Goal: Task Accomplishment & Management: Manage account settings

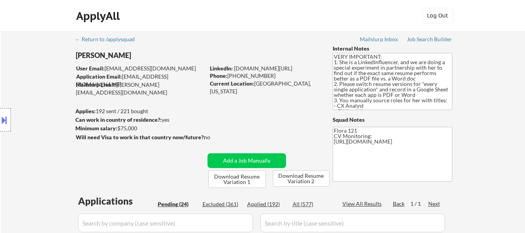
select select ""pending""
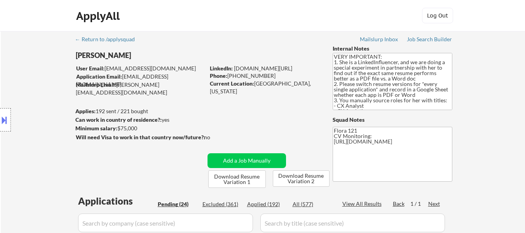
select select ""pending""
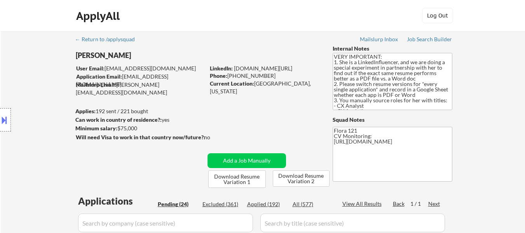
select select ""pending""
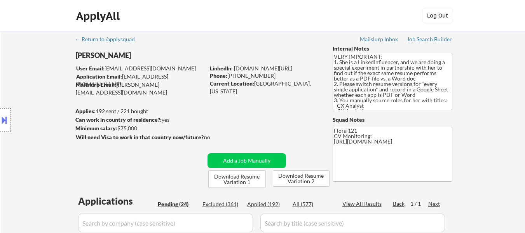
select select ""pending""
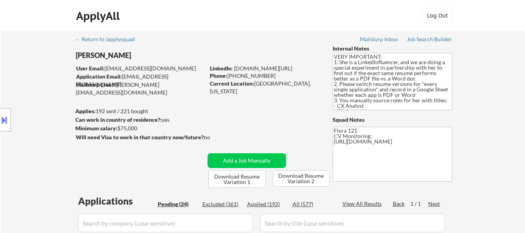
select select ""pending""
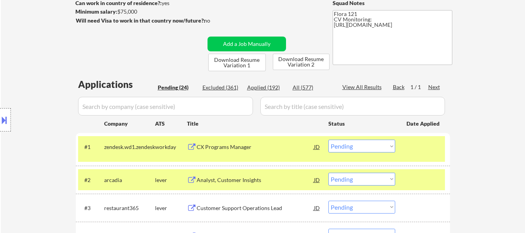
scroll to position [117, 0]
click at [219, 146] on div "CX Programs Manager" at bounding box center [255, 147] width 117 height 8
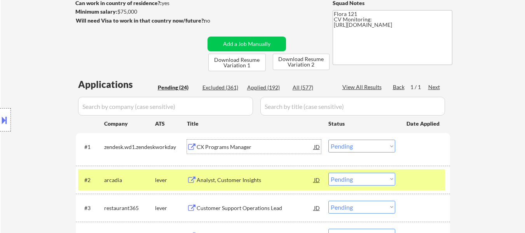
click at [354, 146] on select "Choose an option... Pending Applied Excluded (Questions) Excluded (Expired) Exc…" at bounding box center [361, 145] width 67 height 13
click at [328, 139] on select "Choose an option... Pending Applied Excluded (Questions) Excluded (Expired) Exc…" at bounding box center [361, 145] width 67 height 13
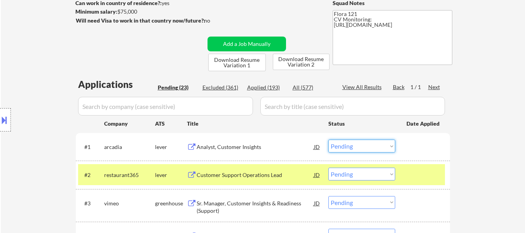
drag, startPoint x: 352, startPoint y: 148, endPoint x: 354, endPoint y: 144, distance: 4.4
click at [352, 148] on select "Choose an option... Pending Applied Excluded (Questions) Excluded (Expired) Exc…" at bounding box center [361, 145] width 67 height 13
click at [328, 139] on select "Choose an option... Pending Applied Excluded (Questions) Excluded (Expired) Exc…" at bounding box center [361, 145] width 67 height 13
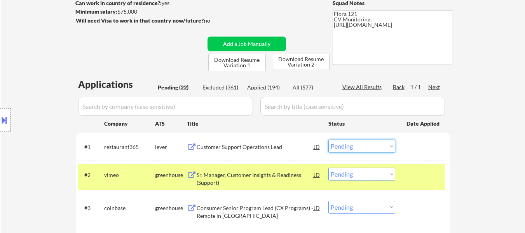
click at [371, 143] on select "Choose an option... Pending Applied Excluded (Questions) Excluded (Expired) Exc…" at bounding box center [361, 145] width 67 height 13
click at [328, 139] on select "Choose an option... Pending Applied Excluded (Questions) Excluded (Expired) Exc…" at bounding box center [361, 145] width 67 height 13
select select ""pending""
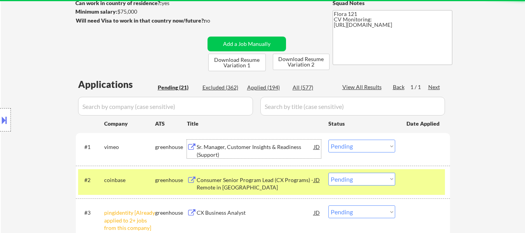
click at [257, 142] on div "Sr. Manager, Customer Insights & Readiness (Support)" at bounding box center [255, 148] width 117 height 19
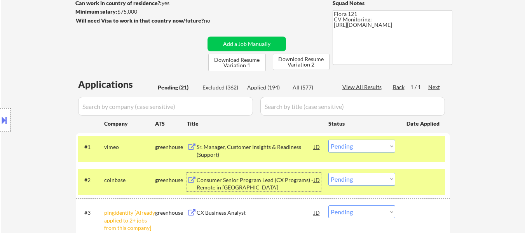
click at [273, 178] on div "Consumer Senior Program Lead (CX Programs) - Remote in [GEOGRAPHIC_DATA]" at bounding box center [255, 183] width 117 height 15
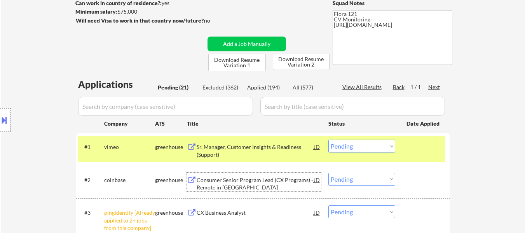
click at [355, 179] on select "Choose an option... Pending Applied Excluded (Questions) Excluded (Expired) Exc…" at bounding box center [361, 178] width 67 height 13
click at [328, 172] on select "Choose an option... Pending Applied Excluded (Questions) Excluded (Expired) Exc…" at bounding box center [361, 178] width 67 height 13
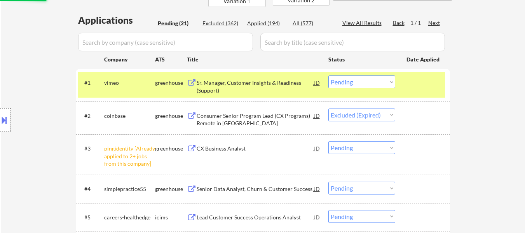
scroll to position [194, 0]
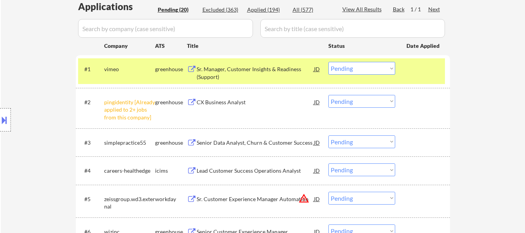
click at [352, 99] on select "Choose an option... Pending Applied Excluded (Questions) Excluded (Expired) Exc…" at bounding box center [361, 101] width 67 height 13
click at [328, 95] on select "Choose an option... Pending Applied Excluded (Questions) Excluded (Expired) Exc…" at bounding box center [361, 101] width 67 height 13
select select ""pending""
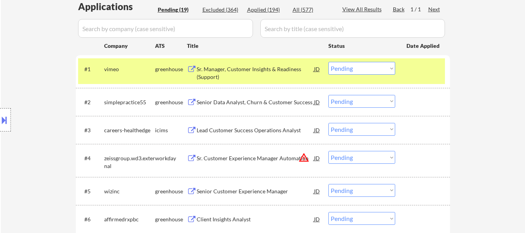
click at [350, 67] on select "Choose an option... Pending Applied Excluded (Questions) Excluded (Expired) Exc…" at bounding box center [361, 68] width 67 height 13
click at [328, 62] on select "Choose an option... Pending Applied Excluded (Questions) Excluded (Expired) Exc…" at bounding box center [361, 68] width 67 height 13
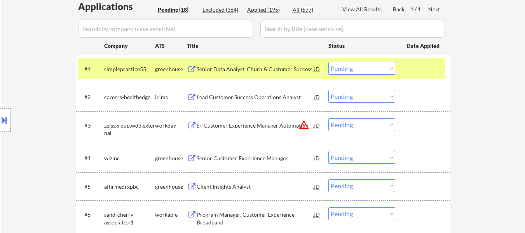
click at [245, 69] on div "Senior Data Analyst, Churn & Customer Success" at bounding box center [255, 69] width 117 height 8
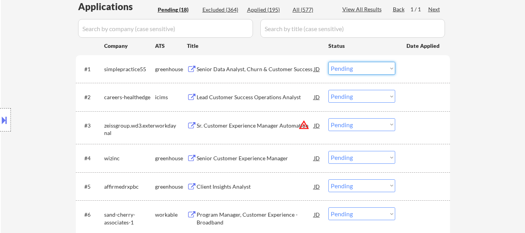
click at [356, 63] on select "Choose an option... Pending Applied Excluded (Questions) Excluded (Expired) Exc…" at bounding box center [361, 68] width 67 height 13
click at [328, 62] on select "Choose an option... Pending Applied Excluded (Questions) Excluded (Expired) Exc…" at bounding box center [361, 68] width 67 height 13
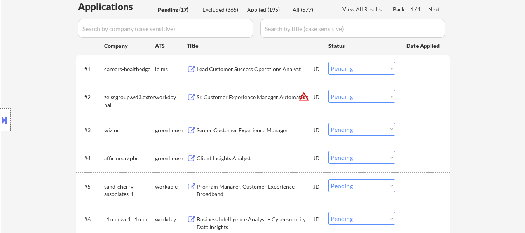
click at [365, 67] on select "Choose an option... Pending Applied Excluded (Questions) Excluded (Expired) Exc…" at bounding box center [361, 68] width 67 height 13
click at [328, 62] on select "Choose an option... Pending Applied Excluded (Questions) Excluded (Expired) Exc…" at bounding box center [361, 68] width 67 height 13
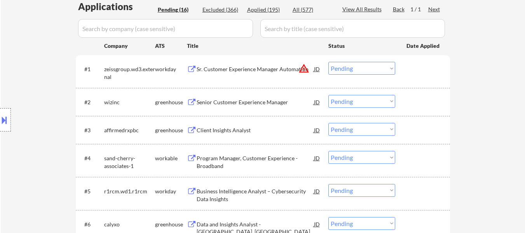
click at [251, 62] on div "Sr. Customer Experience Manager Automation" at bounding box center [255, 69] width 117 height 14
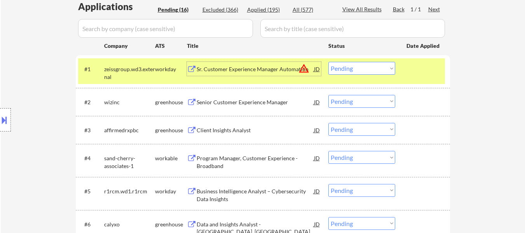
click at [270, 106] on div "Senior Customer Experience Manager" at bounding box center [255, 102] width 117 height 14
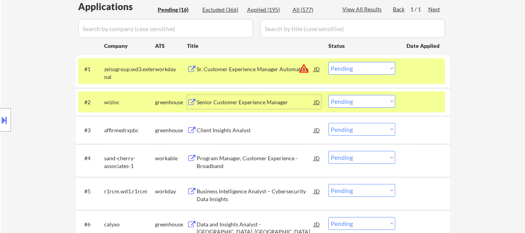
click at [364, 65] on select "Choose an option... Pending Applied Excluded (Questions) Excluded (Expired) Exc…" at bounding box center [361, 68] width 67 height 13
click at [328, 62] on select "Choose an option... Pending Applied Excluded (Questions) Excluded (Expired) Exc…" at bounding box center [361, 68] width 67 height 13
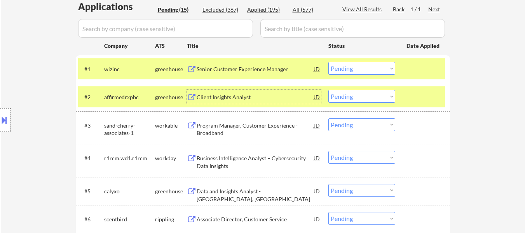
click at [238, 98] on div "Client Insights Analyst" at bounding box center [255, 97] width 117 height 8
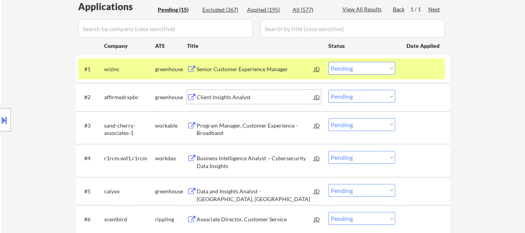
click at [356, 70] on select "Choose an option... Pending Applied Excluded (Questions) Excluded (Expired) Exc…" at bounding box center [361, 68] width 67 height 13
click at [328, 62] on select "Choose an option... Pending Applied Excluded (Questions) Excluded (Expired) Exc…" at bounding box center [361, 68] width 67 height 13
click at [211, 94] on div "Client Insights Analyst" at bounding box center [255, 97] width 117 height 8
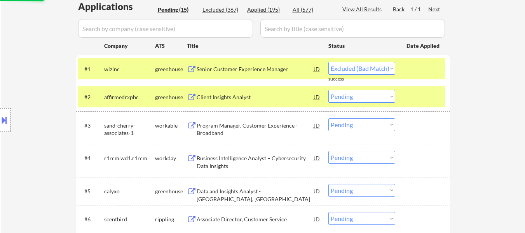
select select ""pending""
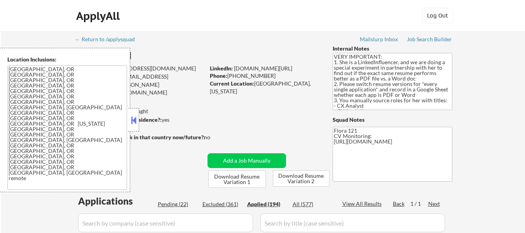
select select ""pending""
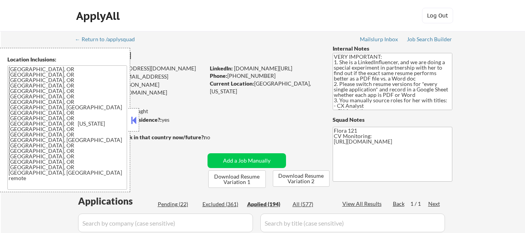
select select ""pending""
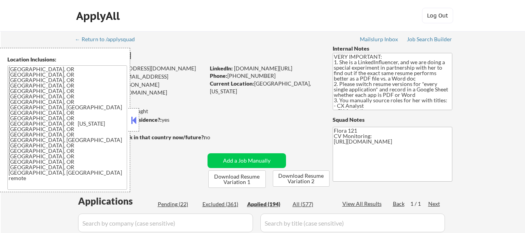
select select ""pending""
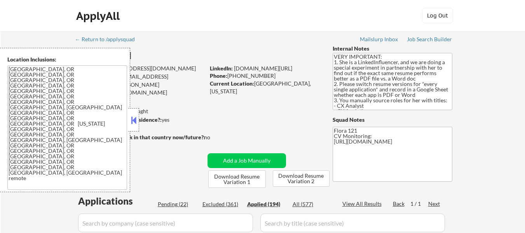
select select ""pending""
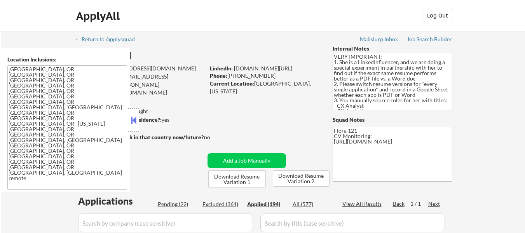
select select ""pending""
select select ""applied""
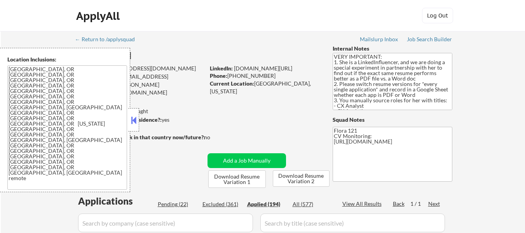
select select ""applied""
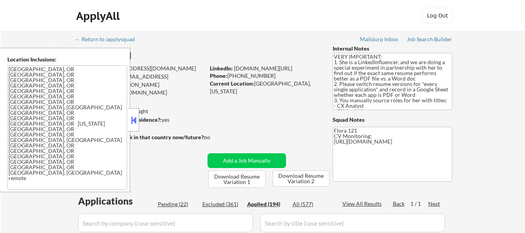
select select ""applied""
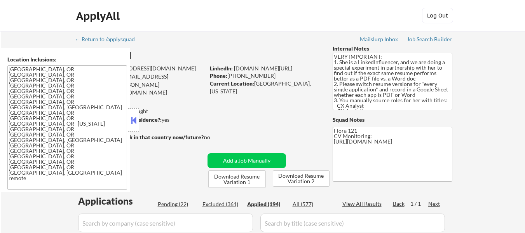
select select ""applied""
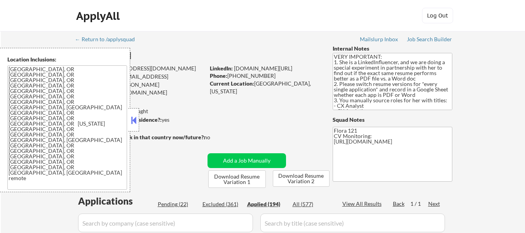
select select ""applied""
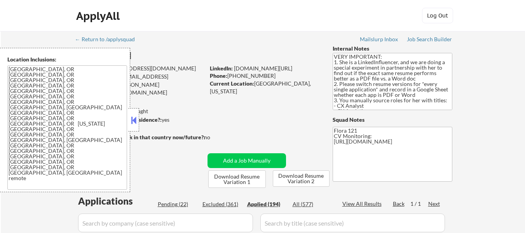
select select ""applied""
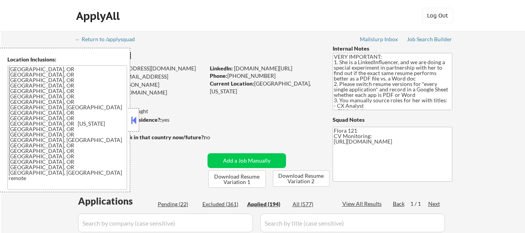
select select ""applied""
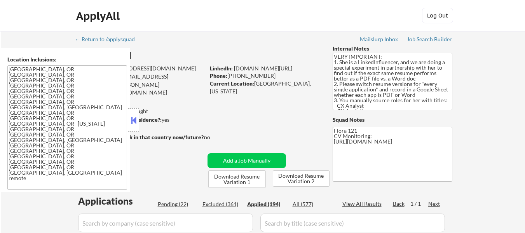
select select ""applied""
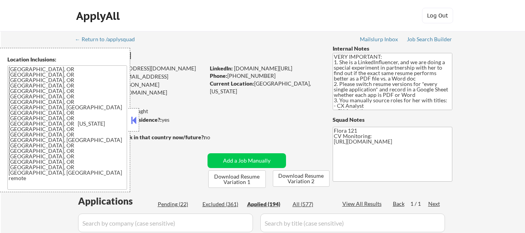
select select ""applied""
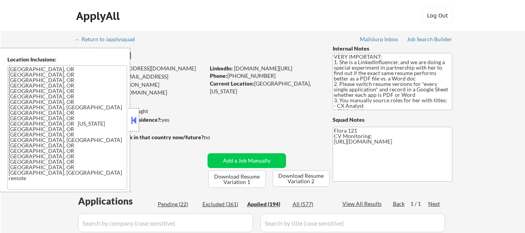
select select ""applied""
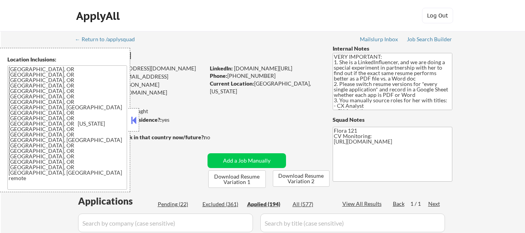
select select ""applied""
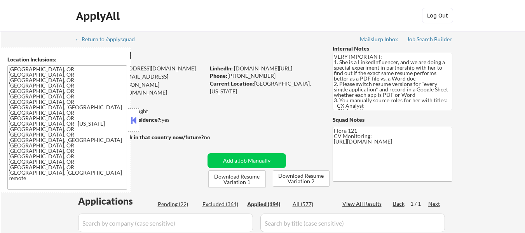
select select ""applied""
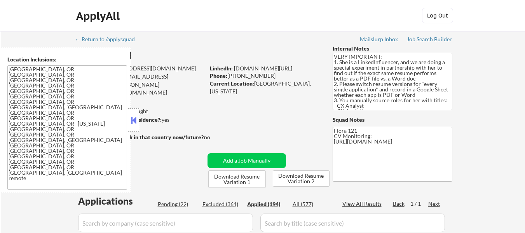
select select ""applied""
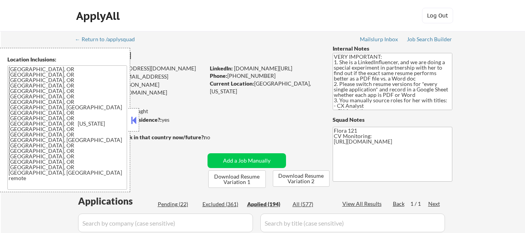
select select ""applied""
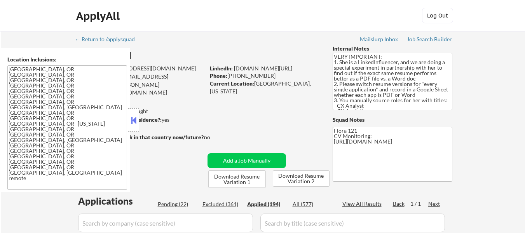
select select ""applied""
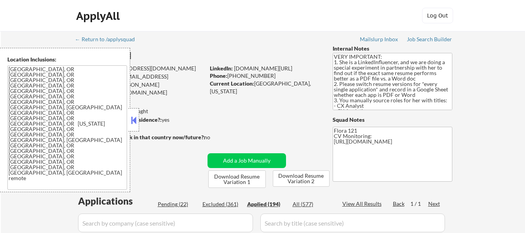
select select ""applied""
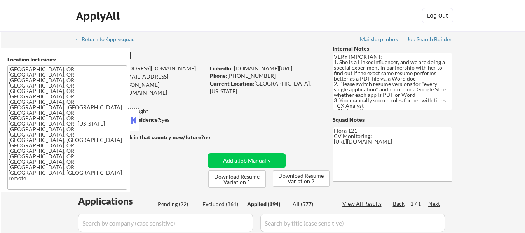
select select ""applied""
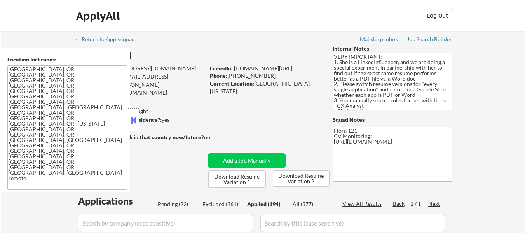
select select ""applied""
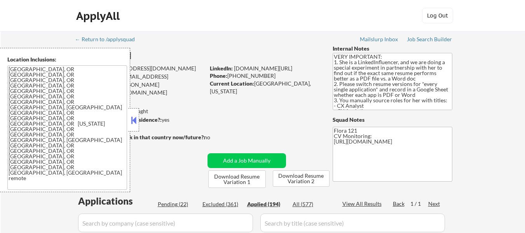
select select ""applied""
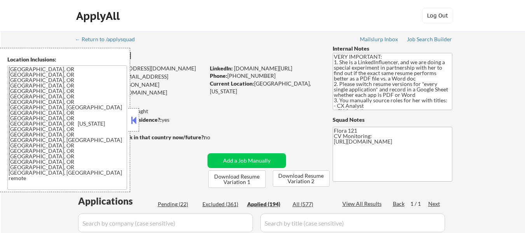
select select ""applied""
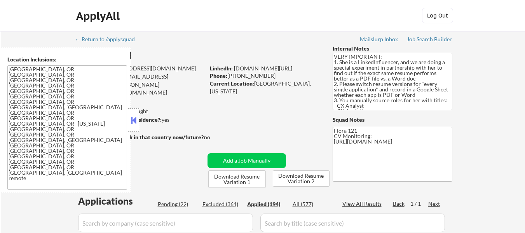
select select ""applied""
drag, startPoint x: 133, startPoint y: 117, endPoint x: 401, endPoint y: 118, distance: 268.1
click at [133, 119] on button at bounding box center [133, 120] width 9 height 12
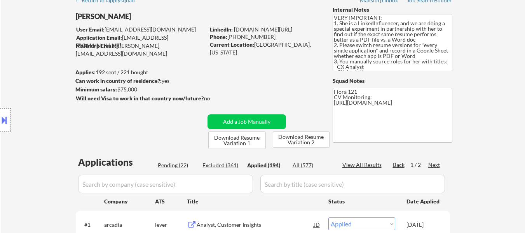
scroll to position [117, 0]
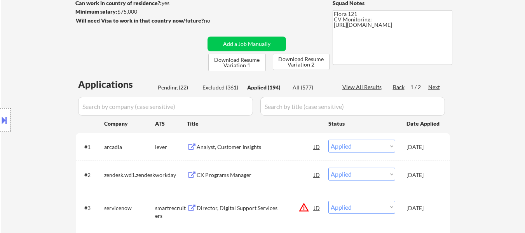
click at [238, 148] on div "Analyst, Customer Insights" at bounding box center [255, 147] width 117 height 8
